Goal: Task Accomplishment & Management: Use online tool/utility

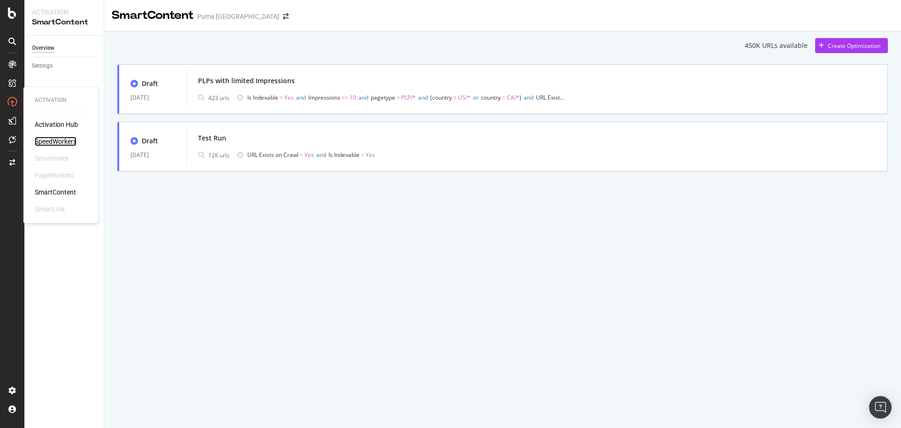
click at [55, 138] on div "SpeedWorkers" at bounding box center [56, 141] width 42 height 9
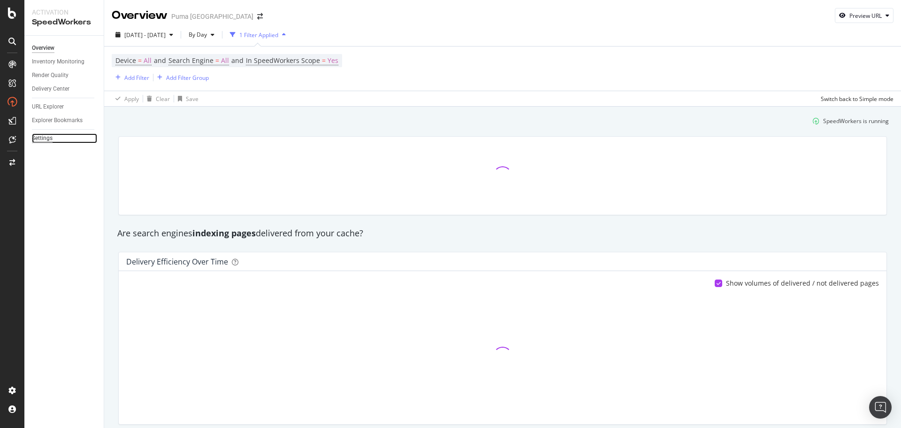
click at [46, 139] on div "Settings" at bounding box center [42, 138] width 21 height 10
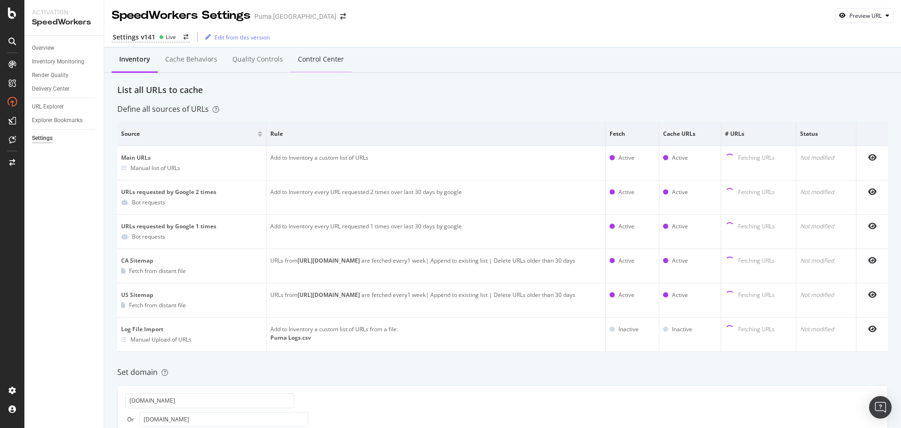
click at [315, 57] on div "Control Center" at bounding box center [321, 58] width 46 height 9
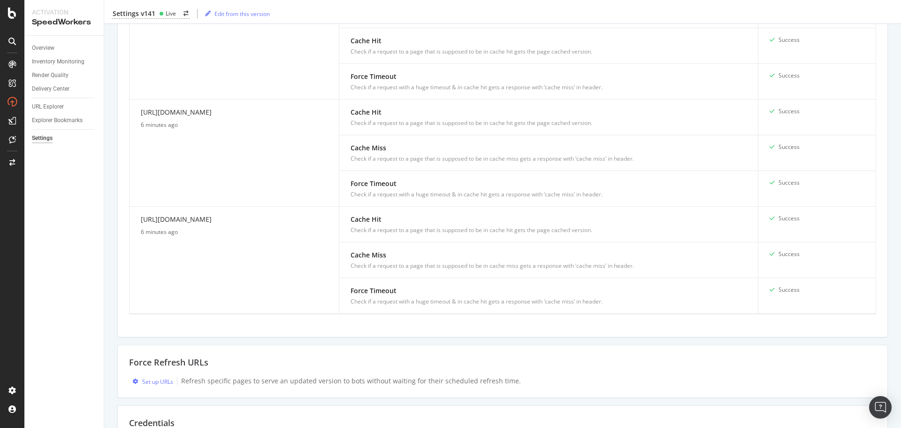
scroll to position [620, 0]
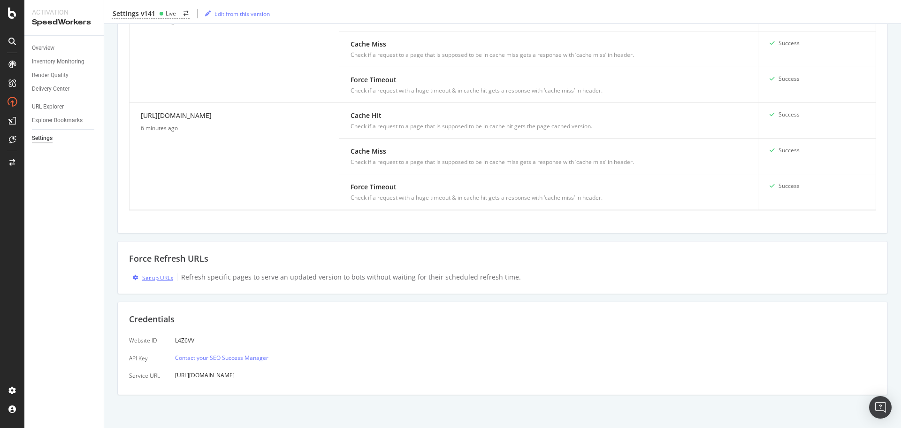
click at [161, 280] on div "Set up URLs" at bounding box center [157, 278] width 31 height 8
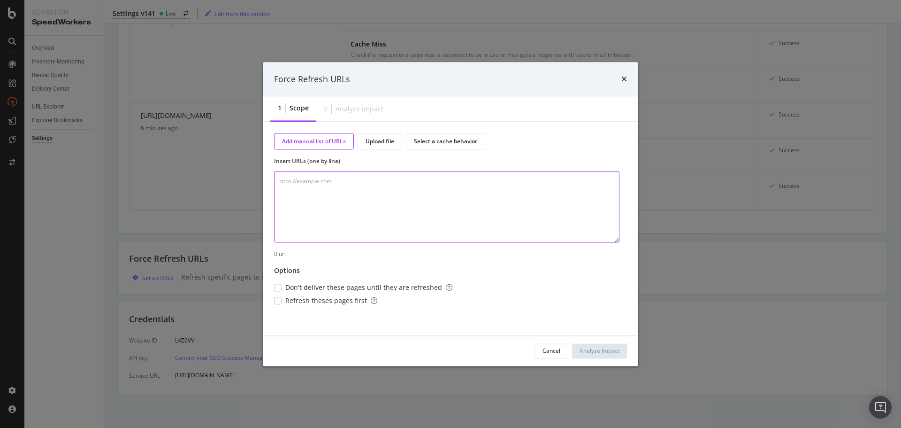
click at [336, 190] on textarea "modal" at bounding box center [447, 206] width 346 height 71
paste textarea "[URL][DOMAIN_NAME] [URL][DOMAIN_NAME] [URL][DOMAIN_NAME] [URL][DOMAIN_NAME] [UR…"
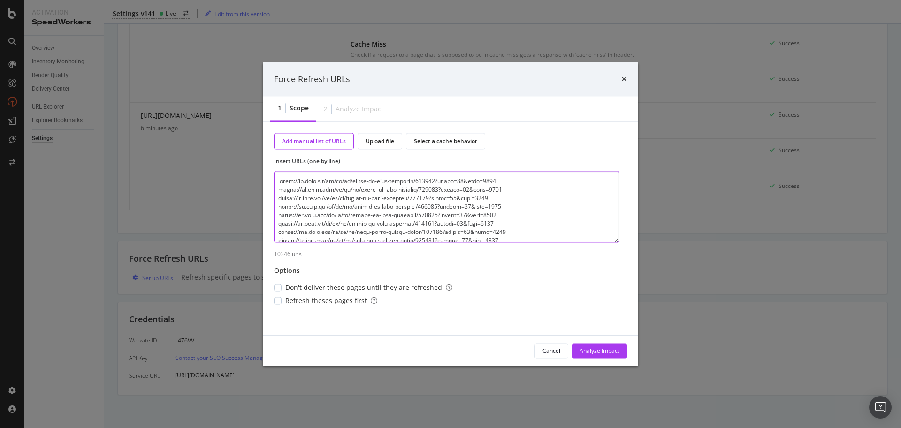
scroll to position [88931, 0]
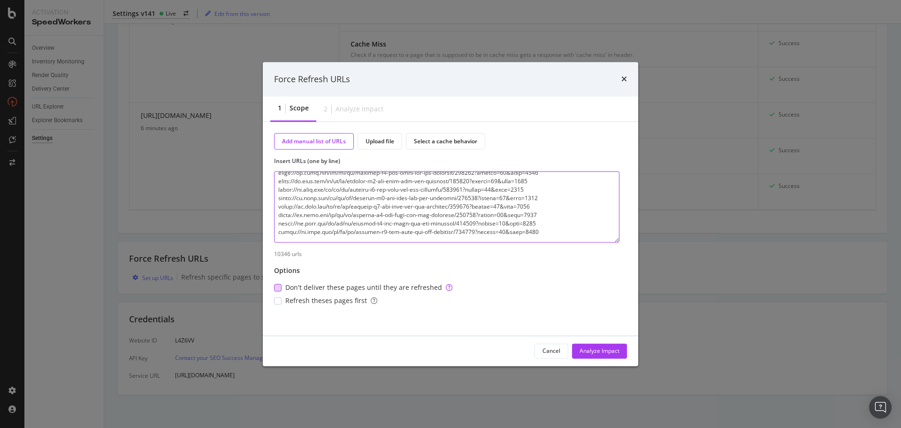
type textarea "[URL][DOMAIN_NAME] [URL][DOMAIN_NAME] [URL][DOMAIN_NAME] [URL][DOMAIN_NAME] [UR…"
click at [344, 287] on span "Don't deliver these pages until they are refreshed" at bounding box center [368, 287] width 167 height 9
click at [325, 301] on span "Refresh theses pages first" at bounding box center [331, 300] width 92 height 9
click at [581, 353] on div "Analyze Impact" at bounding box center [600, 350] width 40 height 8
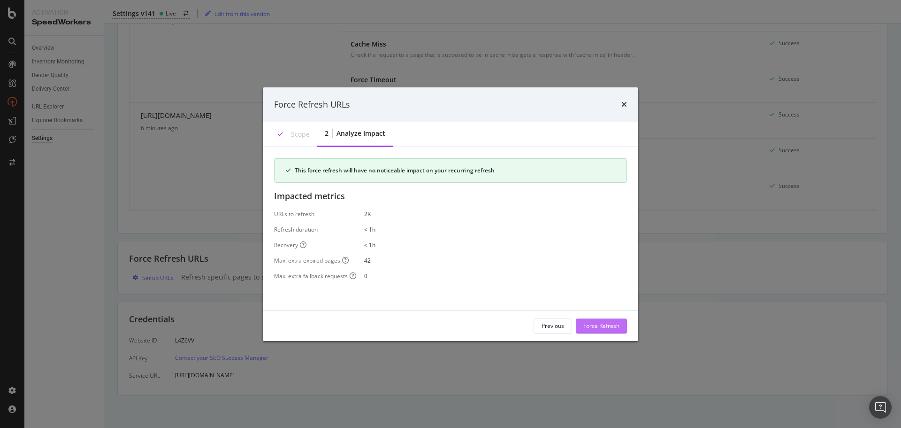
click at [598, 325] on div "Force Refresh" at bounding box center [602, 326] width 36 height 8
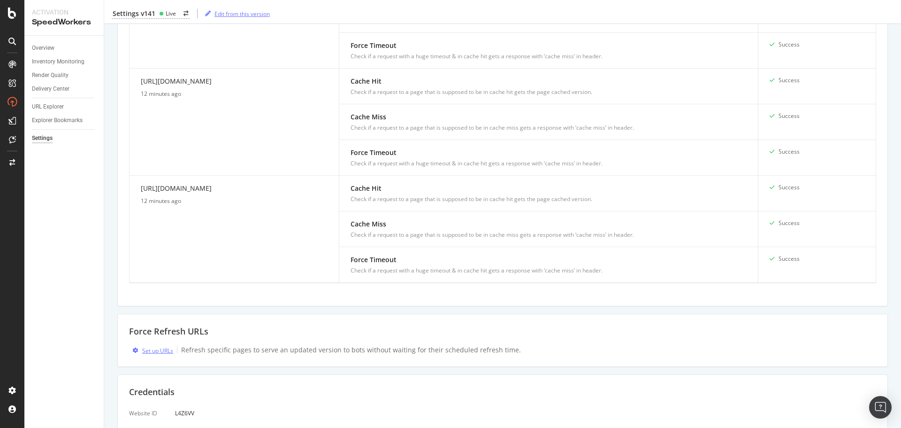
scroll to position [432, 0]
